Goal: Find contact information: Find contact information

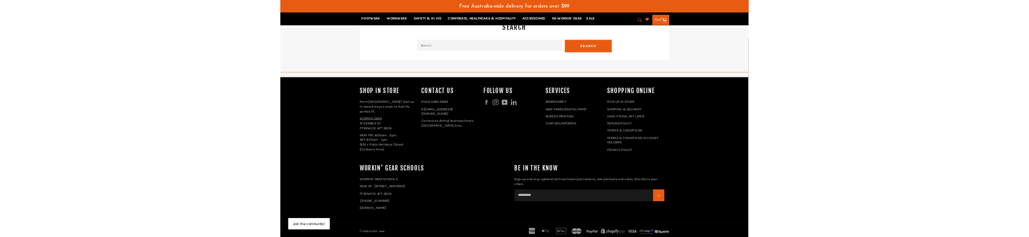
scroll to position [2639, 0]
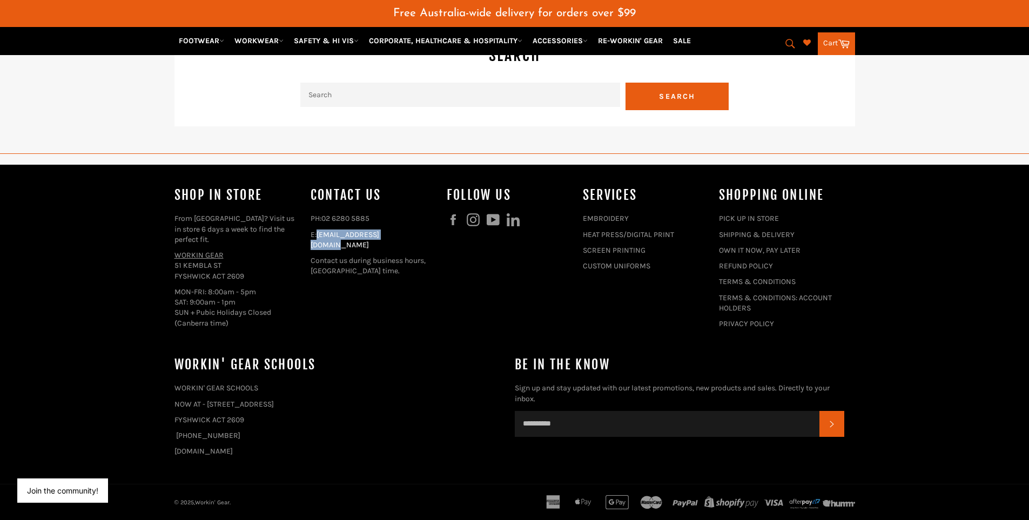
drag, startPoint x: 416, startPoint y: 238, endPoint x: 319, endPoint y: 234, distance: 96.8
click at [319, 234] on p "E: [EMAIL_ADDRESS][DOMAIN_NAME]" at bounding box center [373, 240] width 125 height 21
copy link "[EMAIL_ADDRESS][DOMAIN_NAME]"
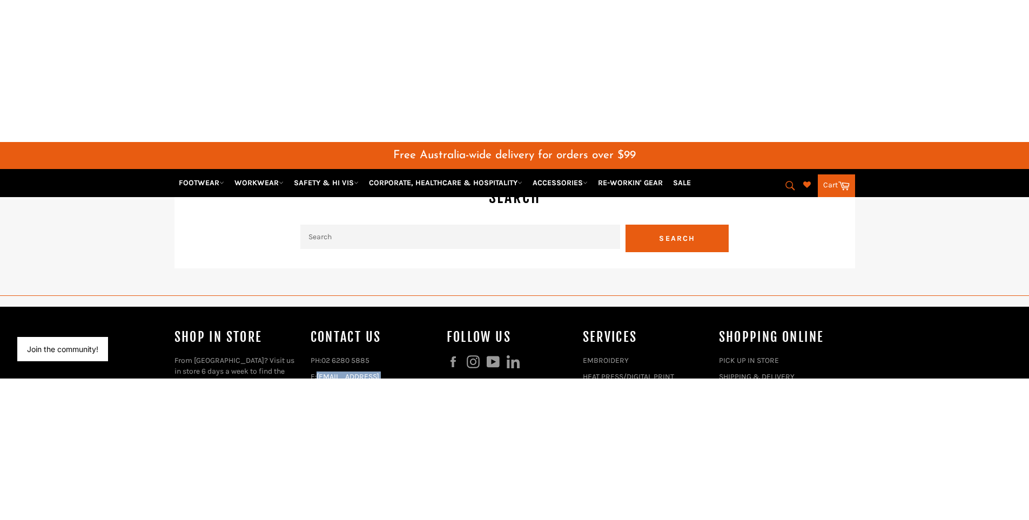
scroll to position [2648, 0]
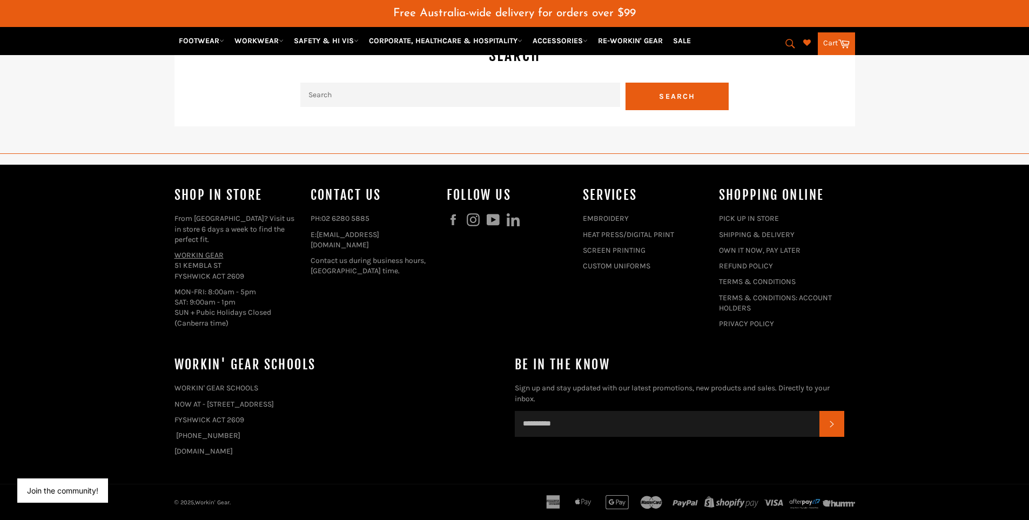
click at [226, 319] on div "Shop In Store From [GEOGRAPHIC_DATA]? Visit us in store 6 days a week to find t…" at bounding box center [237, 270] width 125 height 169
drag, startPoint x: 412, startPoint y: 235, endPoint x: 320, endPoint y: 235, distance: 92.4
click at [320, 235] on p "E: [EMAIL_ADDRESS][DOMAIN_NAME]" at bounding box center [373, 240] width 125 height 21
copy link "[EMAIL_ADDRESS][DOMAIN_NAME]"
drag, startPoint x: 256, startPoint y: 265, endPoint x: 176, endPoint y: 251, distance: 80.8
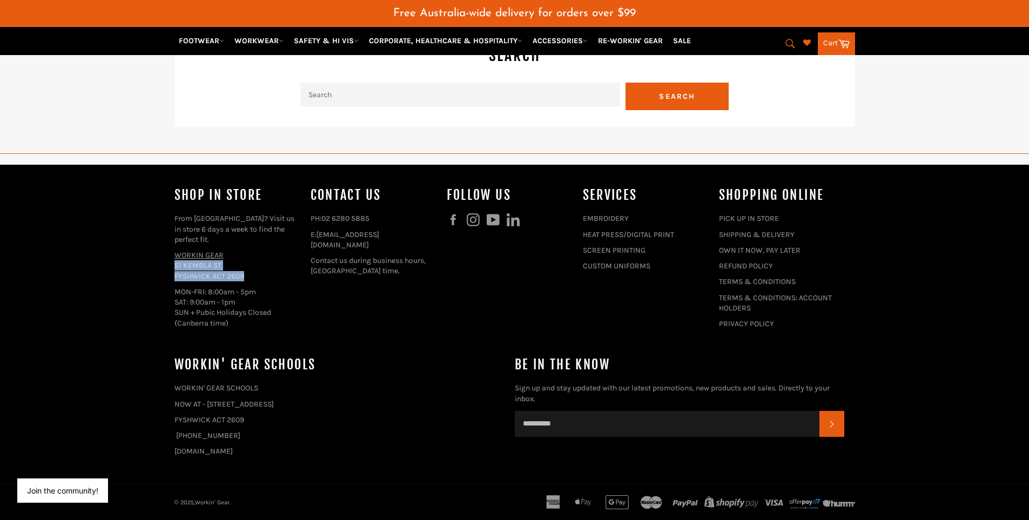
click at [176, 251] on p "WORKIN GEAR [STREET_ADDRESS]" at bounding box center [237, 265] width 125 height 31
